Goal: Information Seeking & Learning: Learn about a topic

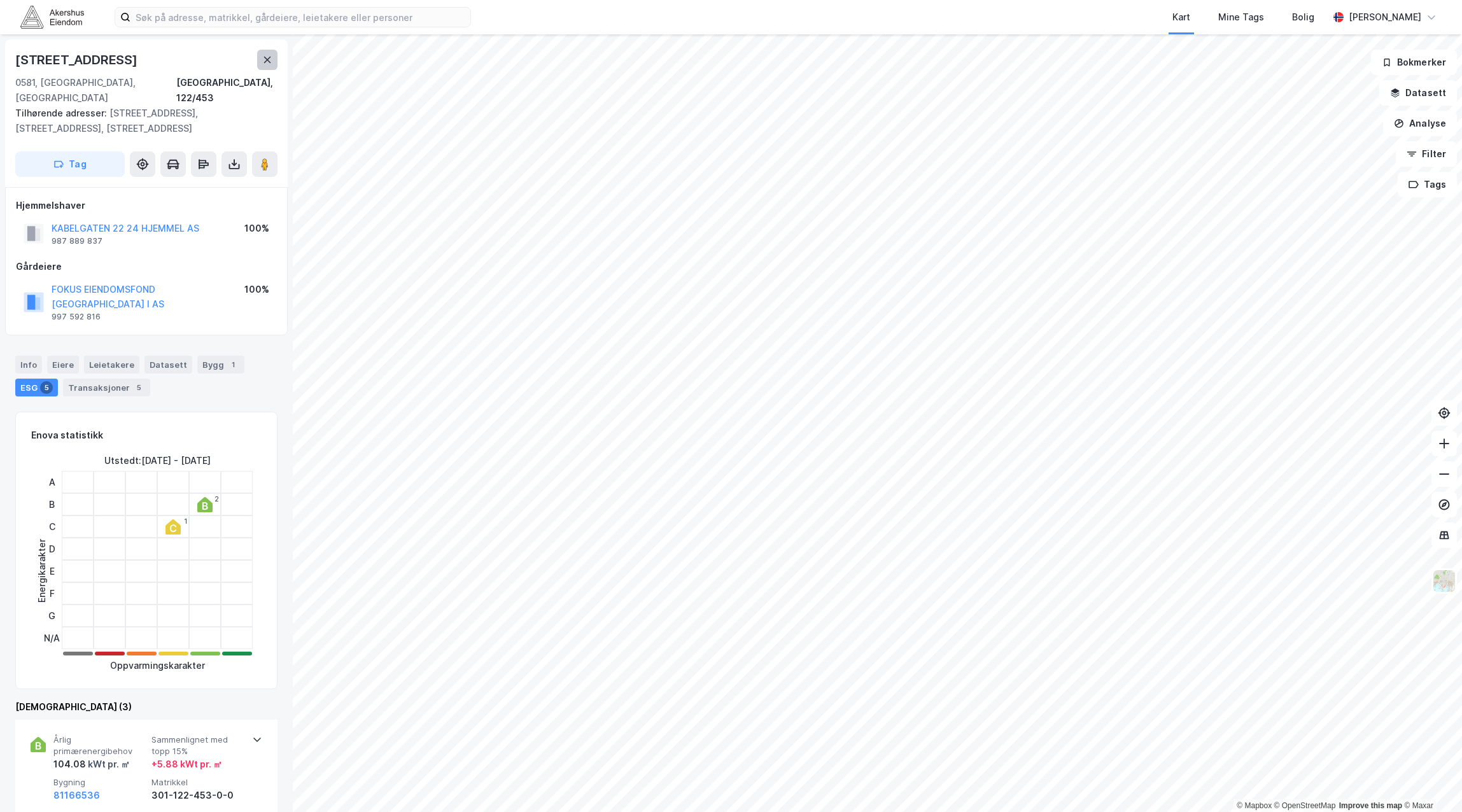
click at [269, 61] on icon at bounding box center [267, 59] width 10 height 10
